Goal: Find specific page/section: Find specific page/section

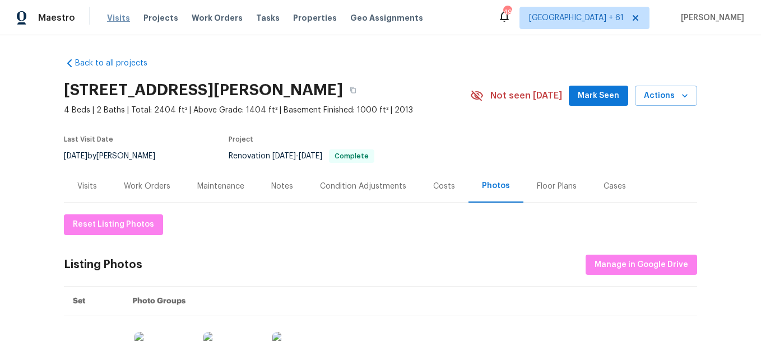
click at [113, 21] on span "Visits" at bounding box center [118, 17] width 23 height 11
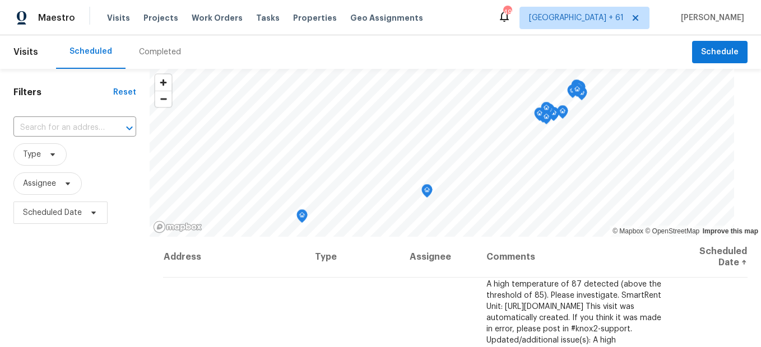
click at [165, 59] on div "Completed" at bounding box center [159, 52] width 69 height 34
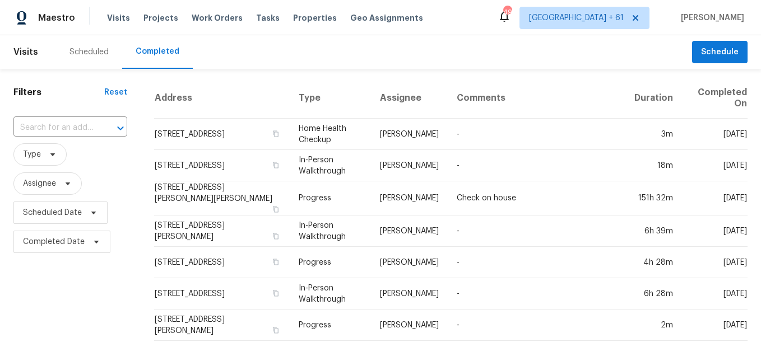
click at [87, 129] on input "text" at bounding box center [54, 127] width 82 height 17
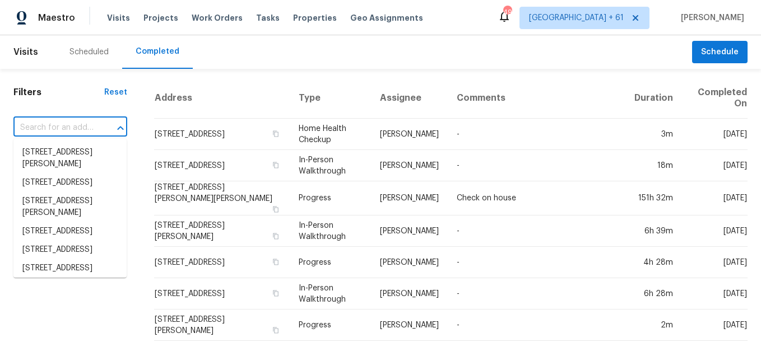
paste input "[STREET_ADDRESS][PERSON_NAME]"
type input "[STREET_ADDRESS][PERSON_NAME]"
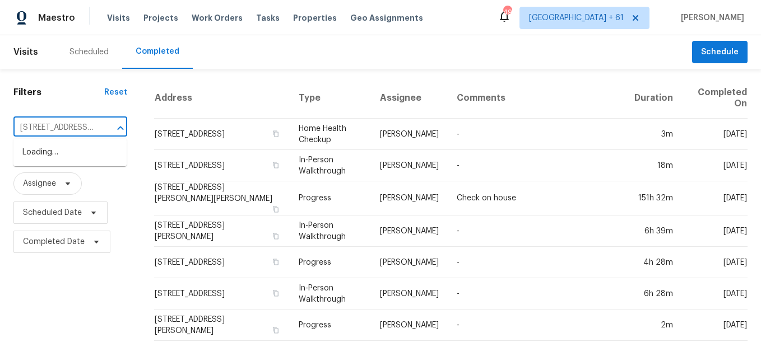
scroll to position [0, 75]
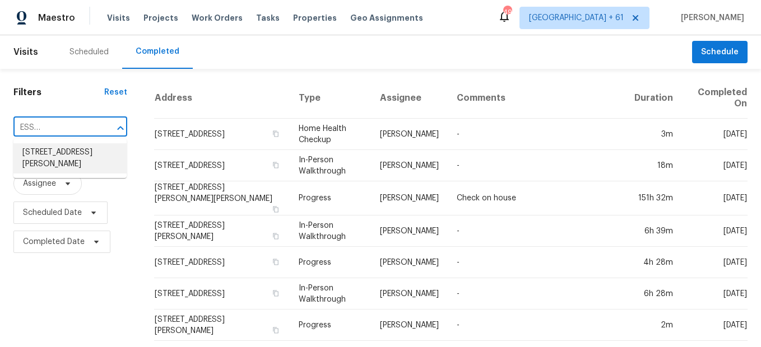
click at [81, 156] on li "[STREET_ADDRESS][PERSON_NAME]" at bounding box center [69, 158] width 113 height 30
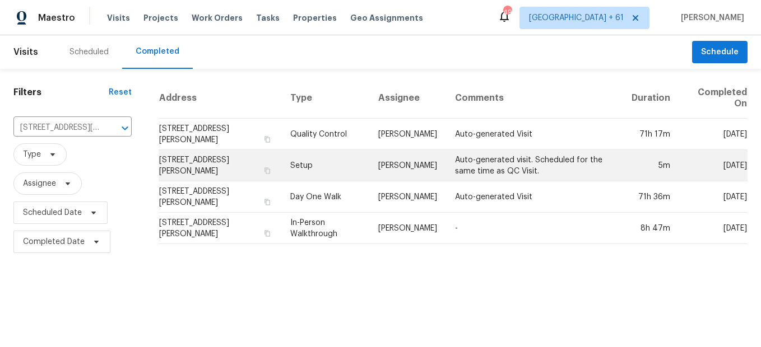
click at [303, 164] on td "Setup" at bounding box center [325, 165] width 88 height 31
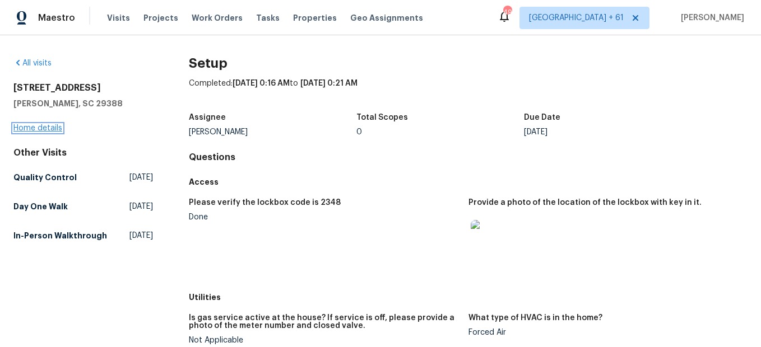
click at [39, 129] on link "Home details" at bounding box center [37, 128] width 49 height 8
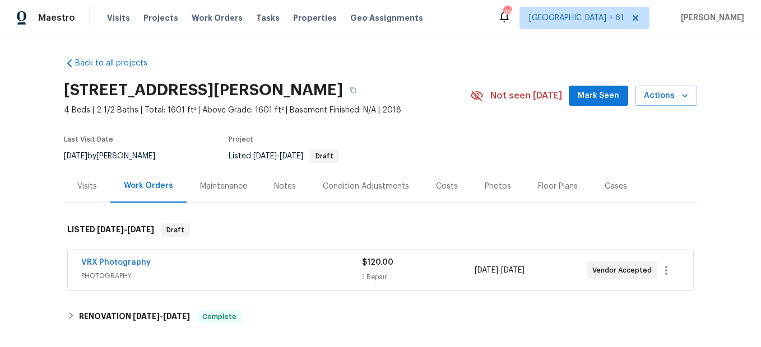
click at [488, 187] on div "Photos" at bounding box center [498, 186] width 26 height 11
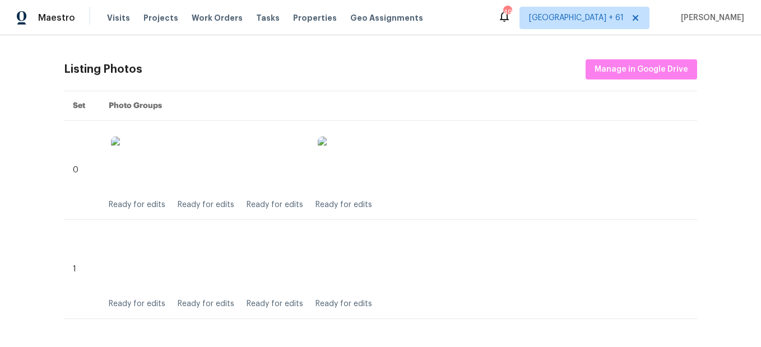
scroll to position [336, 0]
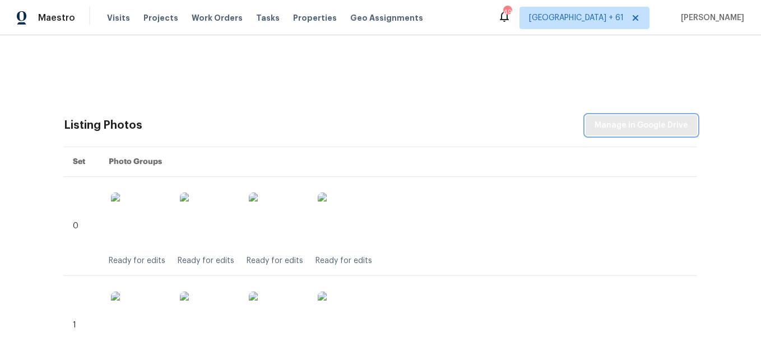
click at [618, 128] on span "Manage in Google Drive" at bounding box center [641, 126] width 94 height 14
